Goal: Information Seeking & Learning: Learn about a topic

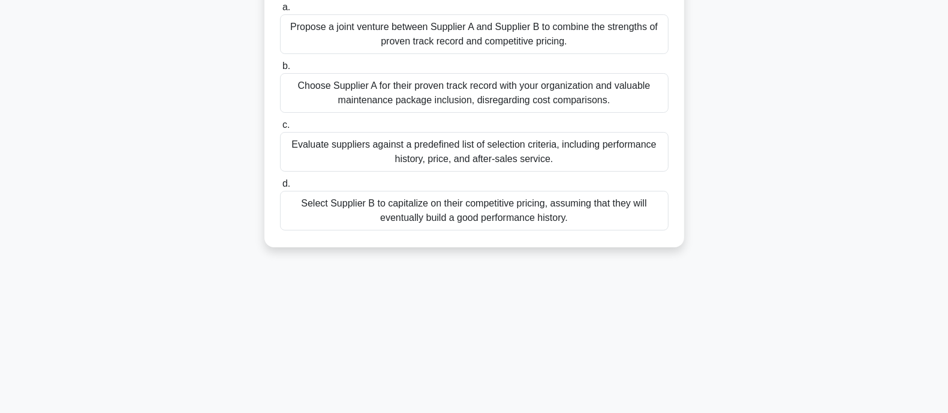
scroll to position [214, 0]
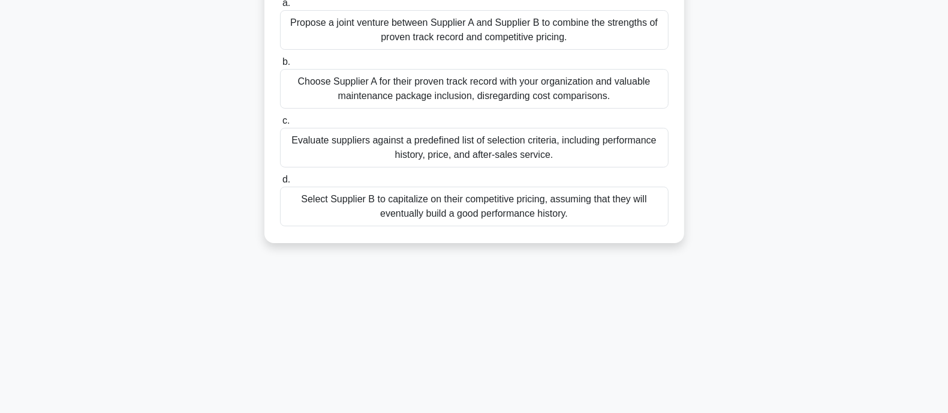
click at [442, 167] on div "Evaluate suppliers against a predefined list of selection criteria, including p…" at bounding box center [474, 148] width 389 height 40
click at [280, 125] on input "c. Evaluate suppliers against a predefined list of selection criteria, includin…" at bounding box center [280, 121] width 0 height 8
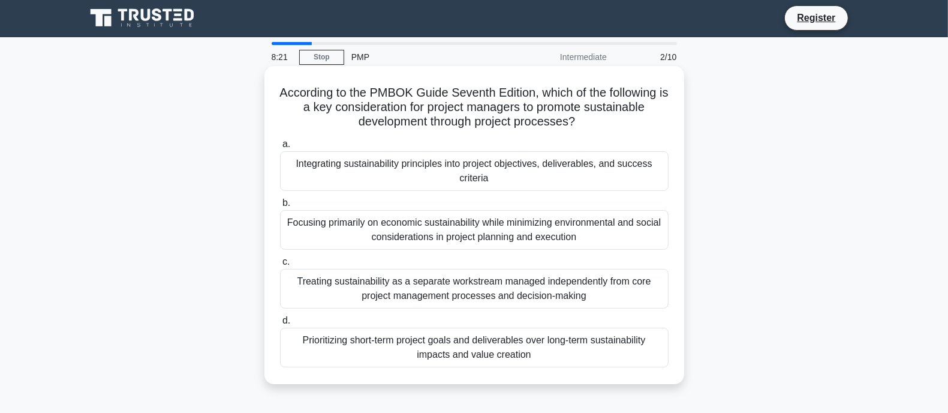
scroll to position [0, 0]
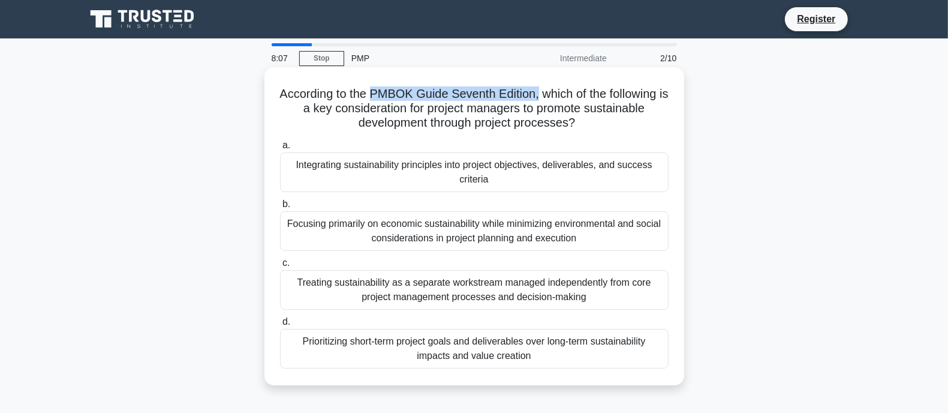
drag, startPoint x: 375, startPoint y: 92, endPoint x: 543, endPoint y: 97, distance: 168.0
click at [543, 97] on h5 "According to the PMBOK Guide Seventh Edition, which of the following is a key c…" at bounding box center [474, 108] width 391 height 44
copy h5 "PMBOK Guide Seventh Edition,"
click at [584, 118] on icon ".spinner_0XTQ{transform-origin:center;animation:spinner_y6GP .75s linear infini…" at bounding box center [582, 123] width 14 height 14
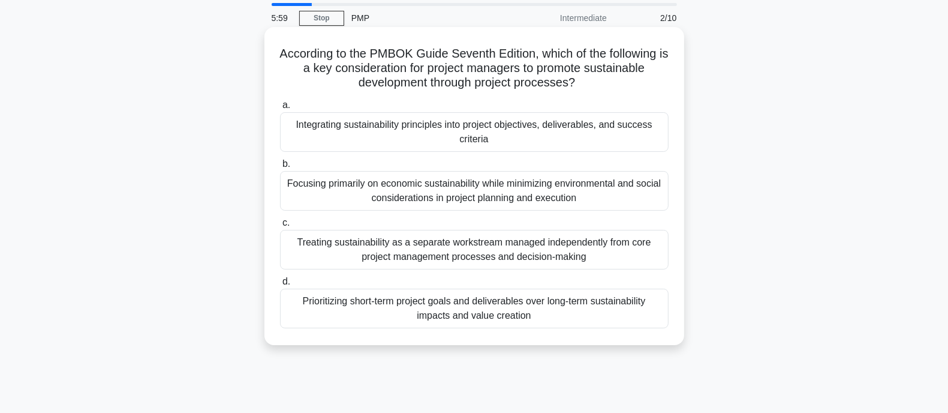
scroll to position [41, 0]
click at [572, 130] on div "Integrating sustainability principles into project objectives, deliverables, an…" at bounding box center [474, 132] width 389 height 40
click at [280, 109] on input "a. Integrating sustainability principles into project objectives, deliverables,…" at bounding box center [280, 105] width 0 height 8
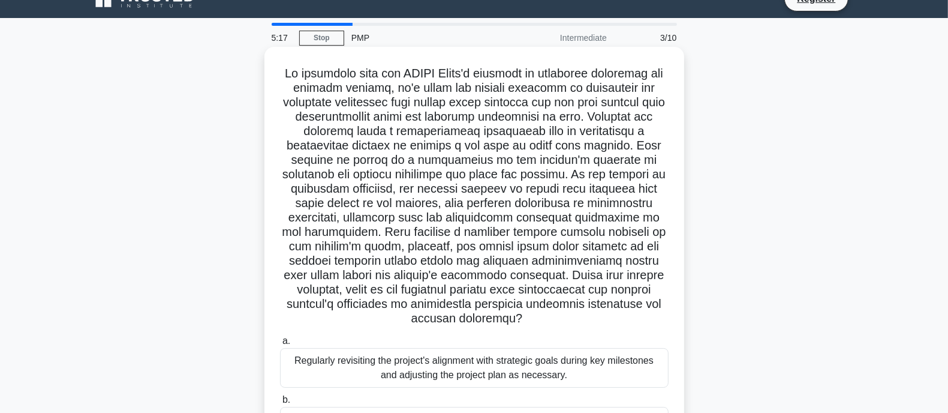
scroll to position [25, 0]
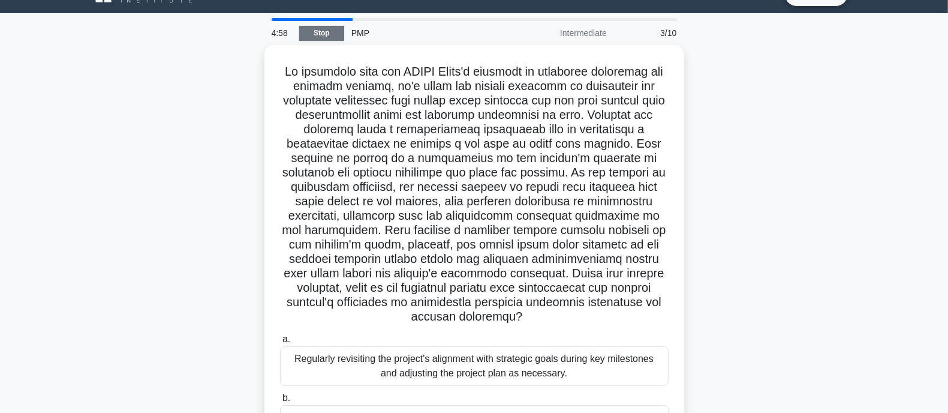
click at [318, 35] on link "Stop" at bounding box center [321, 33] width 45 height 15
click at [325, 29] on link "Stop" at bounding box center [321, 33] width 45 height 15
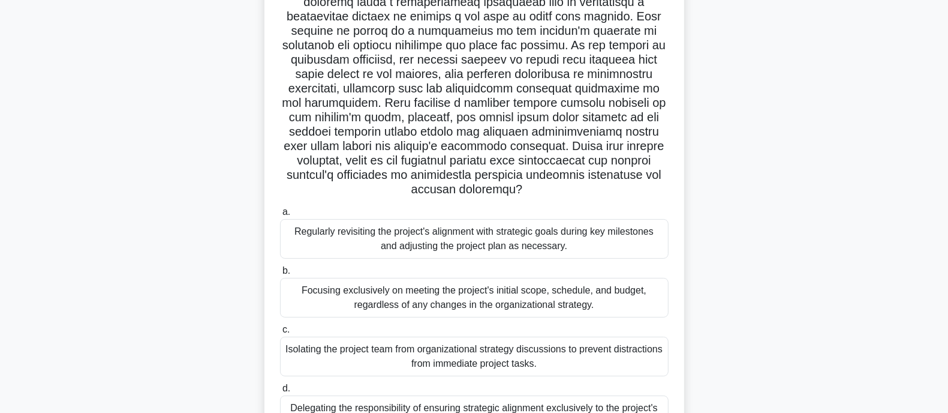
scroll to position [235, 0]
